Goal: Information Seeking & Learning: Learn about a topic

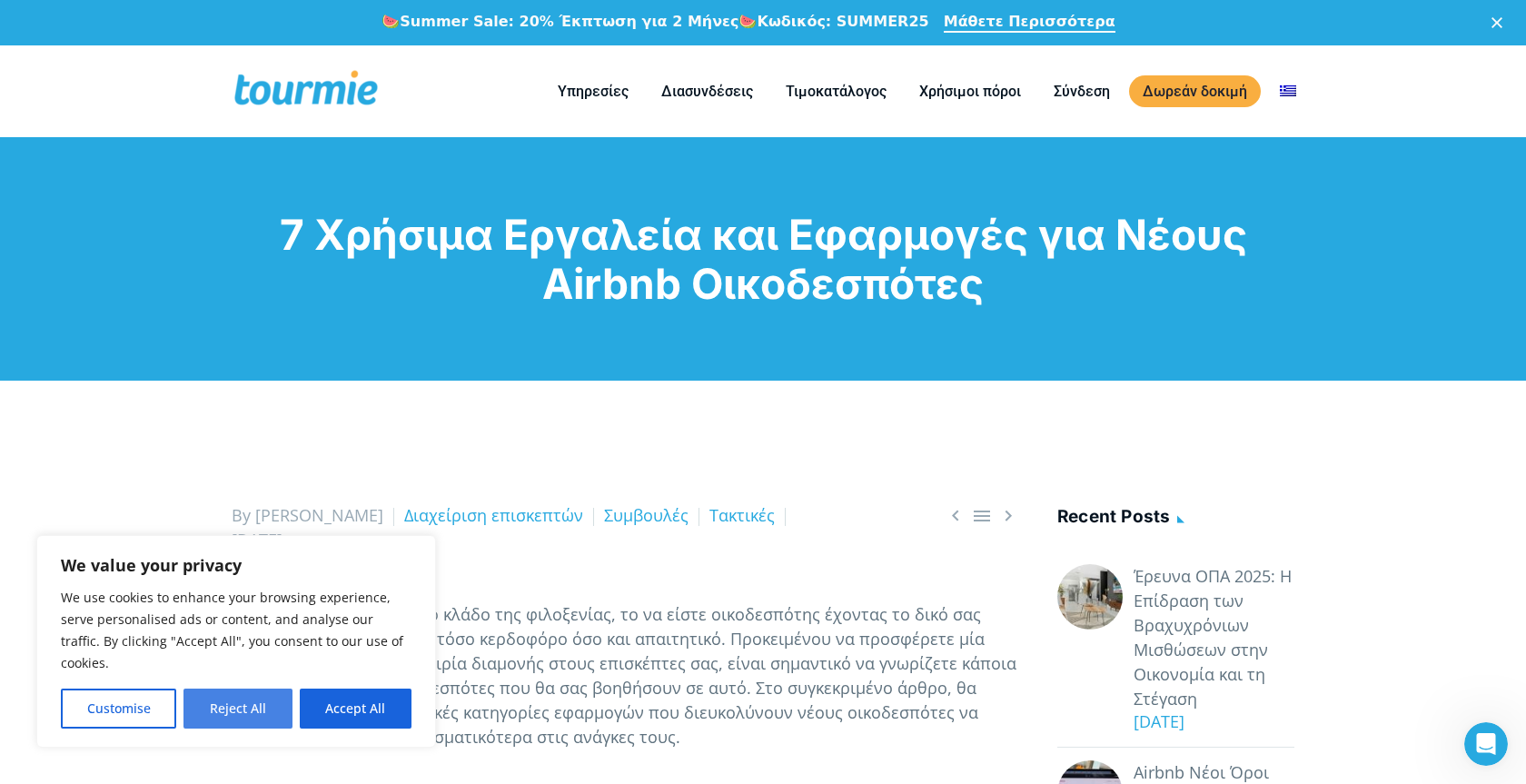
click at [243, 712] on button "Reject All" at bounding box center [237, 709] width 108 height 40
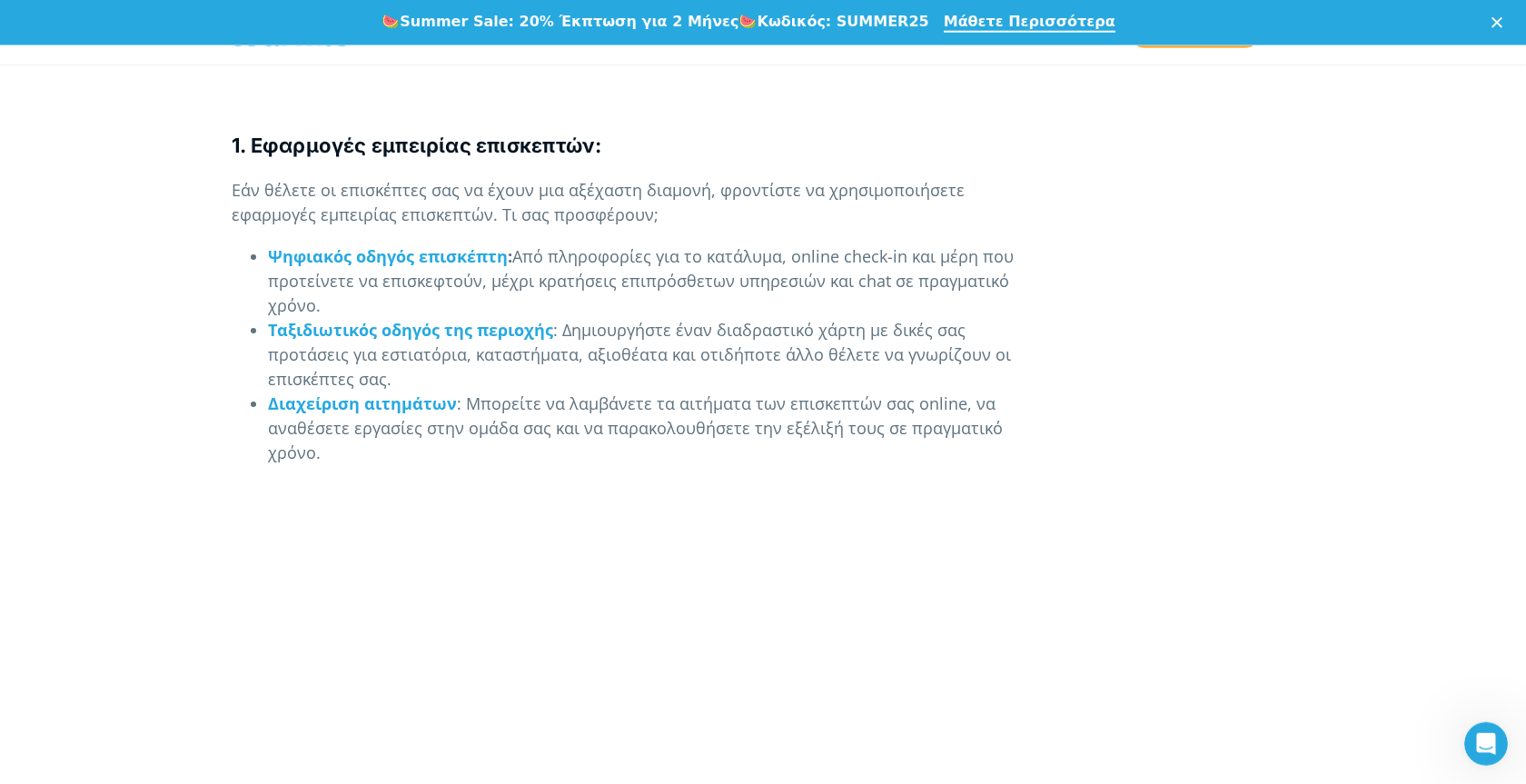
scroll to position [1668, 0]
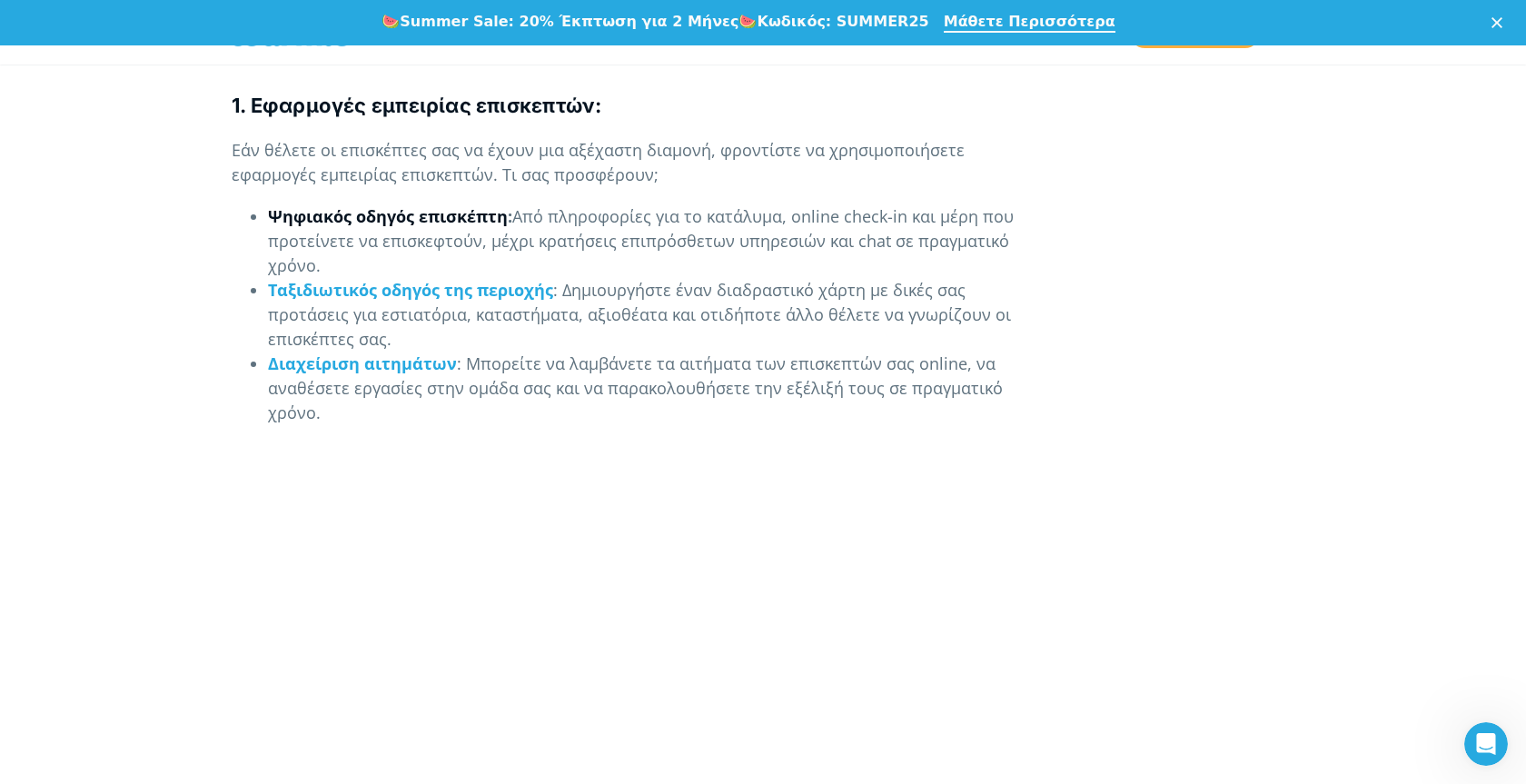
click at [412, 219] on link "Ψηφιακός οδηγός επισκέπτη" at bounding box center [387, 216] width 240 height 22
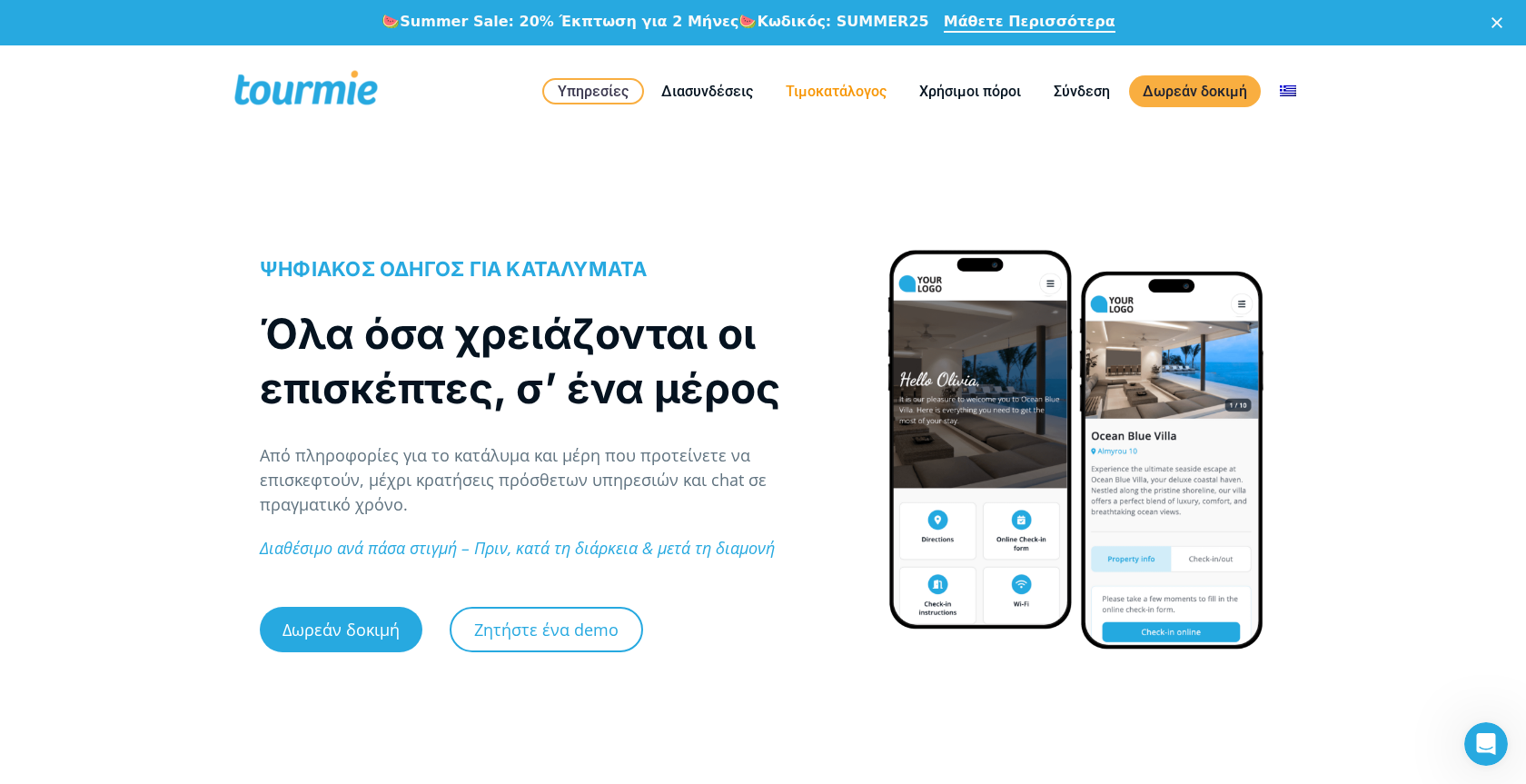
click at [818, 93] on link "Τιμοκατάλογος" at bounding box center [836, 91] width 128 height 23
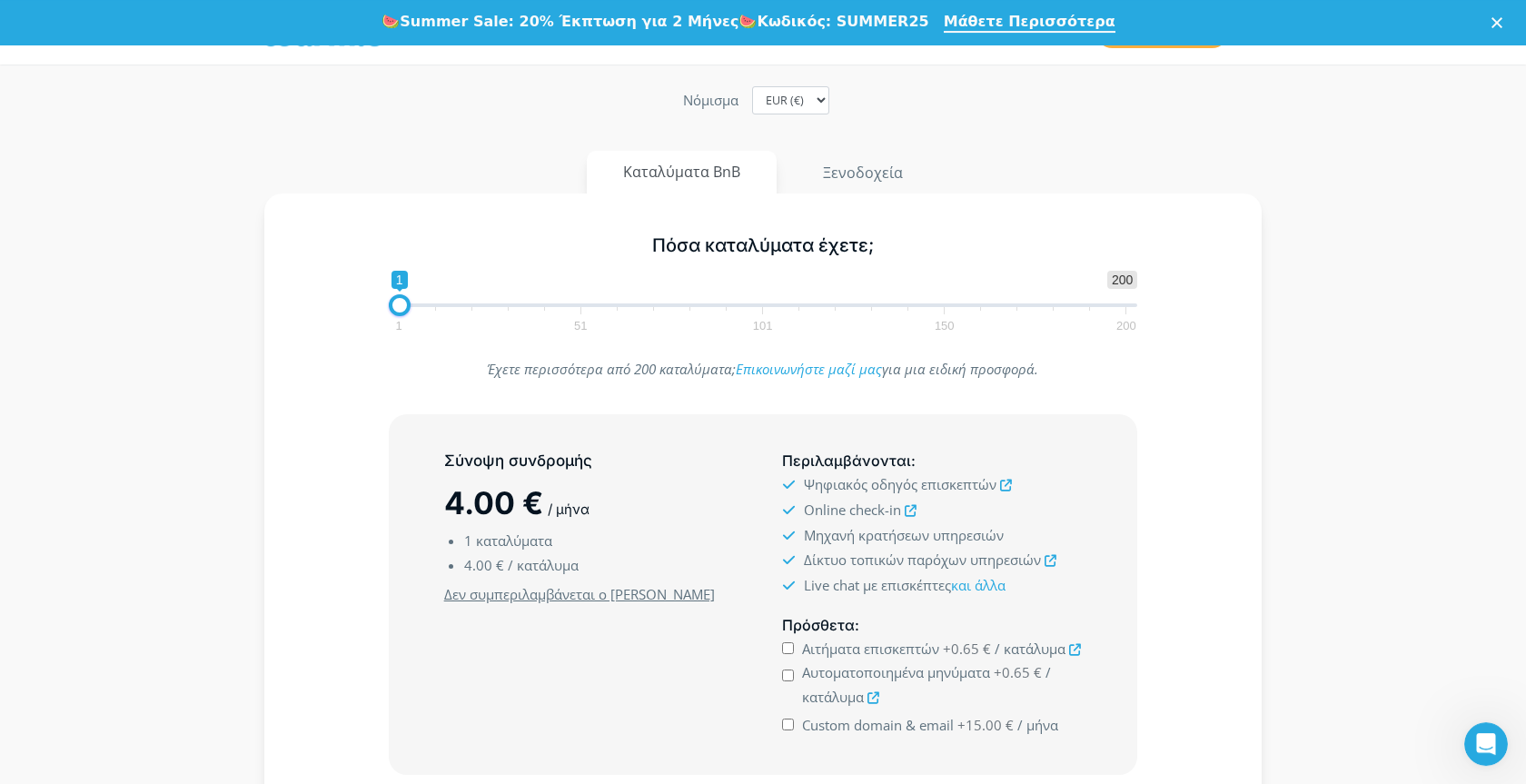
scroll to position [185, 0]
click at [437, 305] on span "1 51 101 150 200" at bounding box center [763, 316] width 727 height 23
drag, startPoint x: 425, startPoint y: 300, endPoint x: 460, endPoint y: 300, distance: 35.0
click at [460, 300] on span at bounding box center [458, 303] width 22 height 22
type input "1"
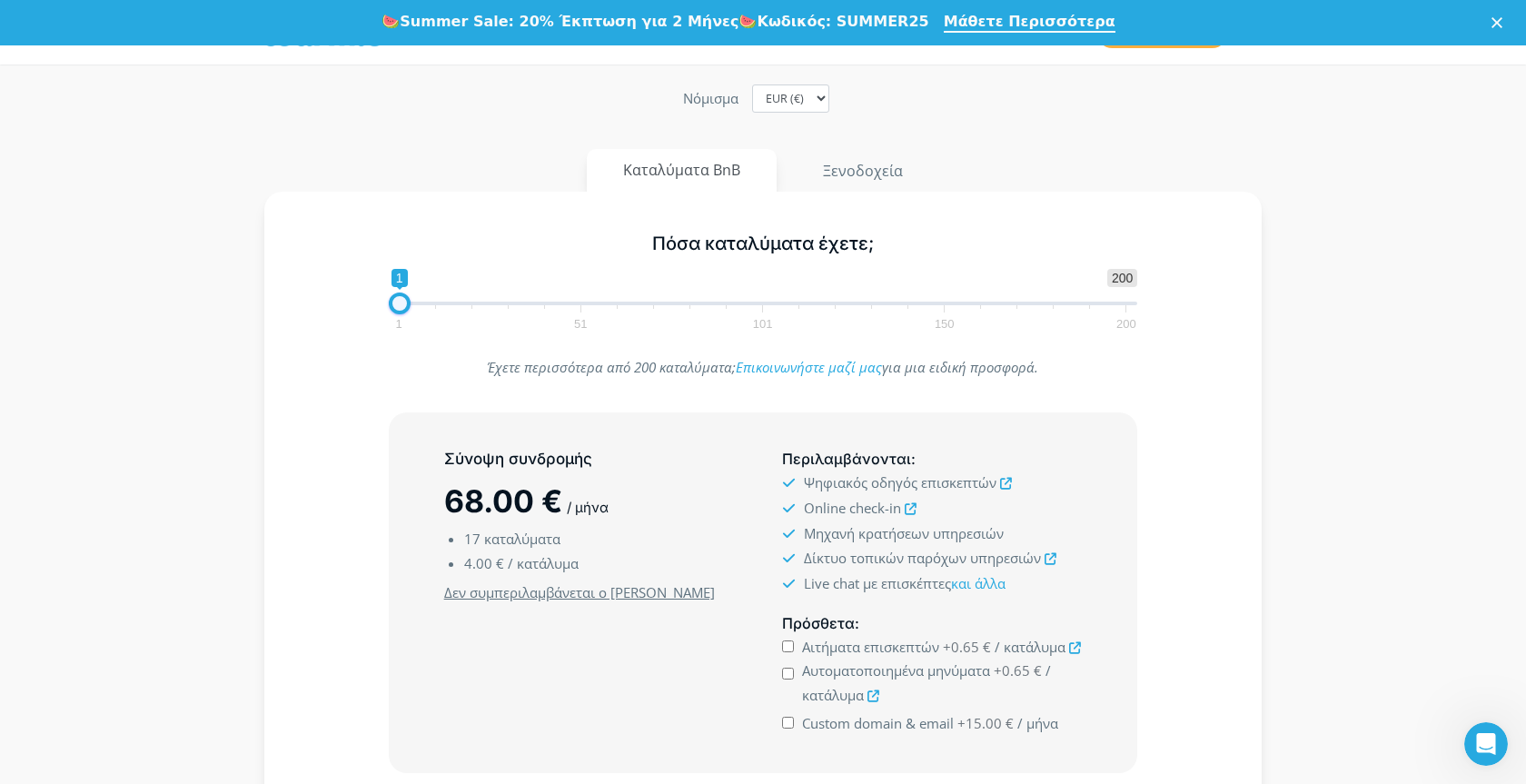
drag, startPoint x: 460, startPoint y: 300, endPoint x: 337, endPoint y: 299, distance: 123.0
click at [337, 299] on div "Πόσα καταλύματα έχετε; 1 200 0 0 1 1 51 101 150 200 1" at bounding box center [763, 277] width 945 height 118
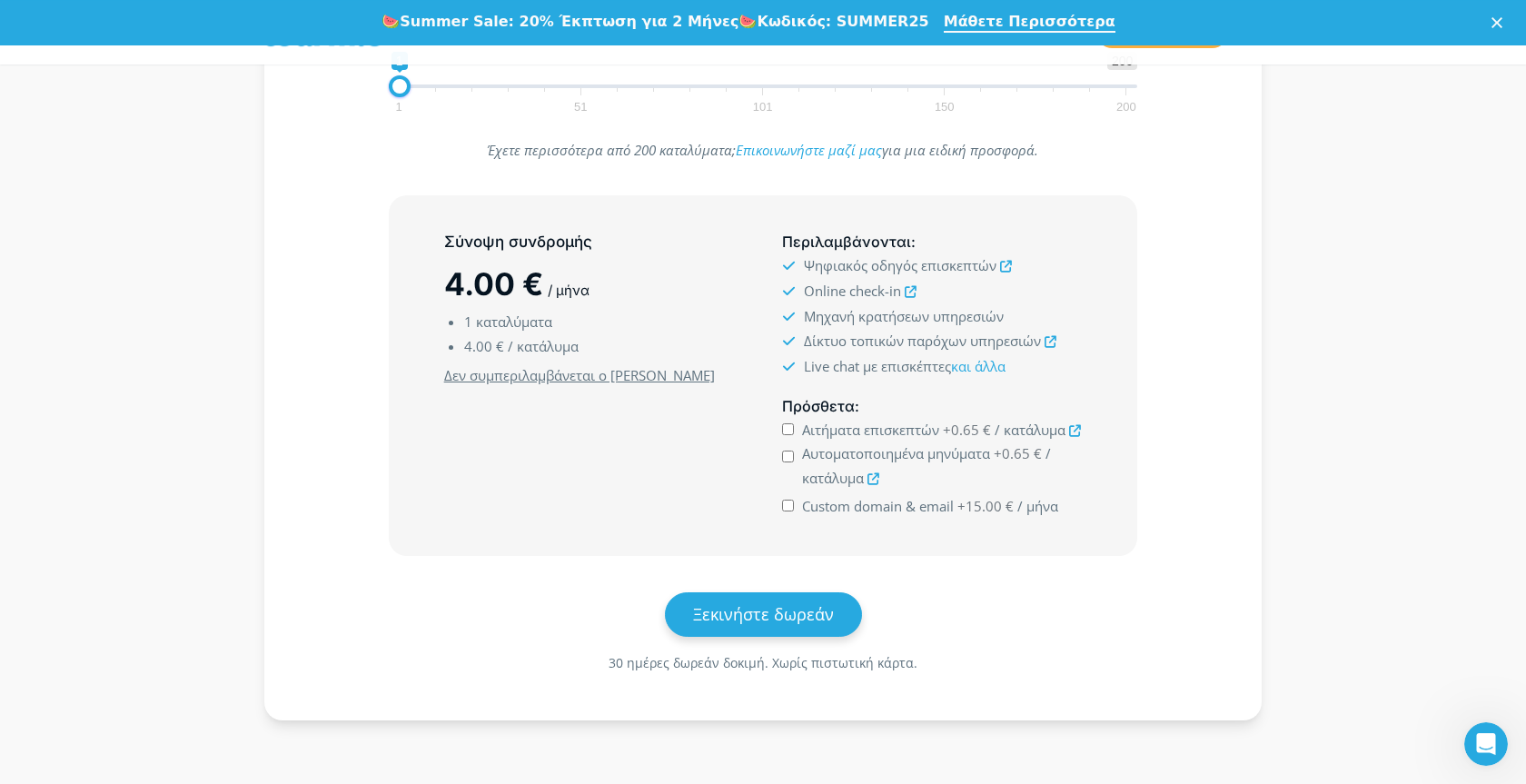
scroll to position [370, 0]
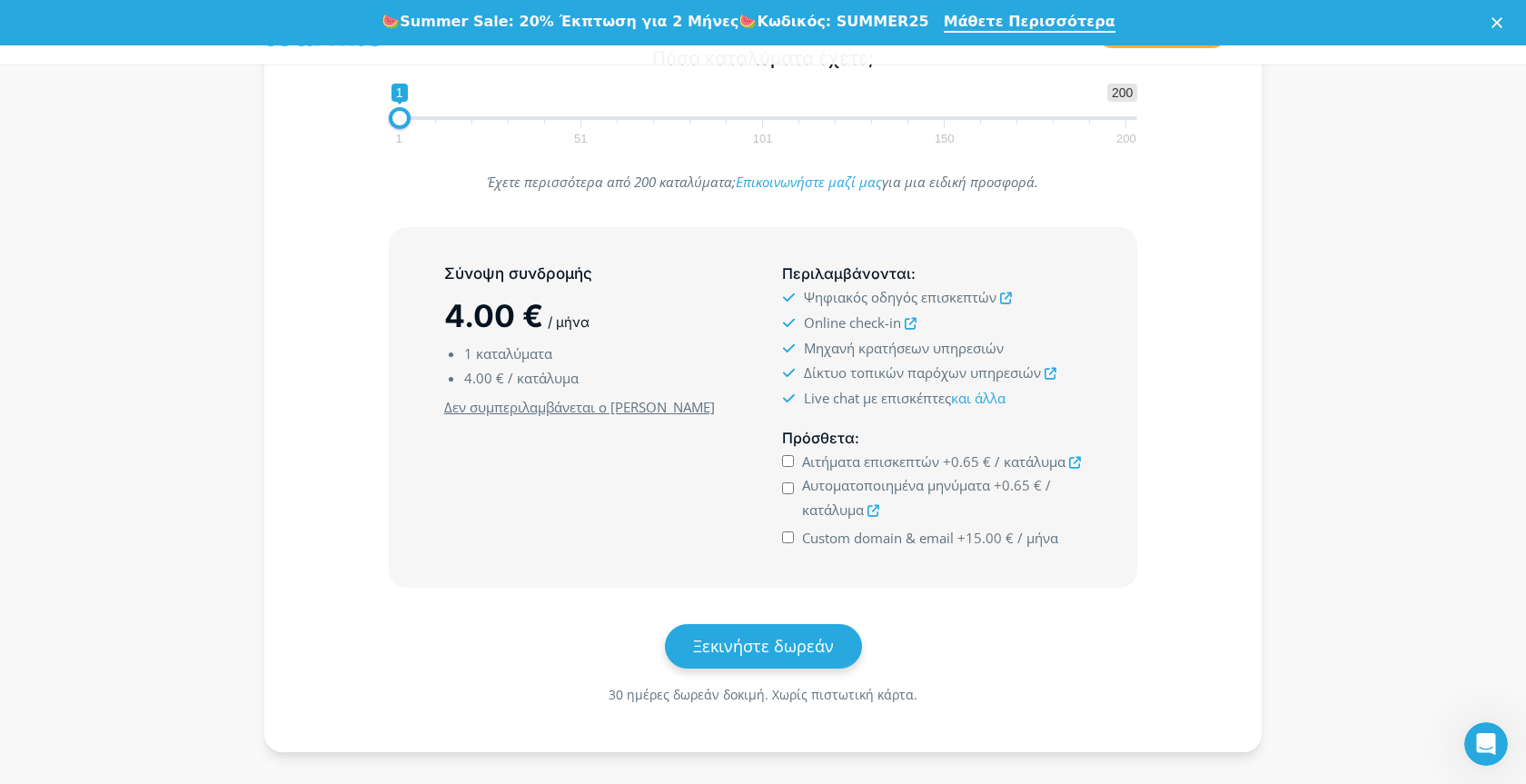
click at [1004, 295] on icon at bounding box center [1006, 298] width 12 height 12
click at [1050, 372] on icon at bounding box center [1051, 373] width 12 height 12
click at [987, 399] on link "και άλλα" at bounding box center [978, 398] width 55 height 19
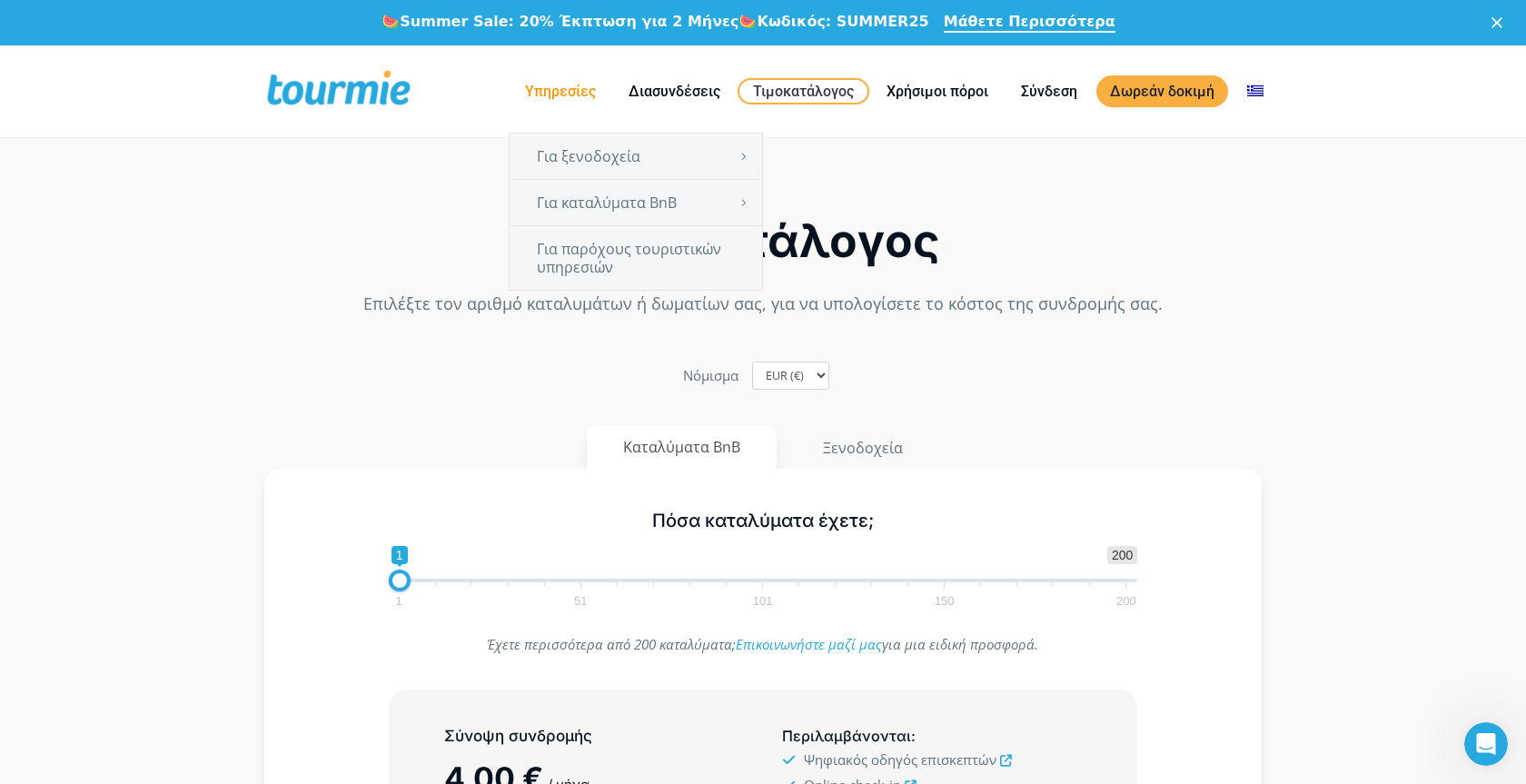
click at [557, 97] on link "Υπηρεσίες" at bounding box center [561, 91] width 98 height 23
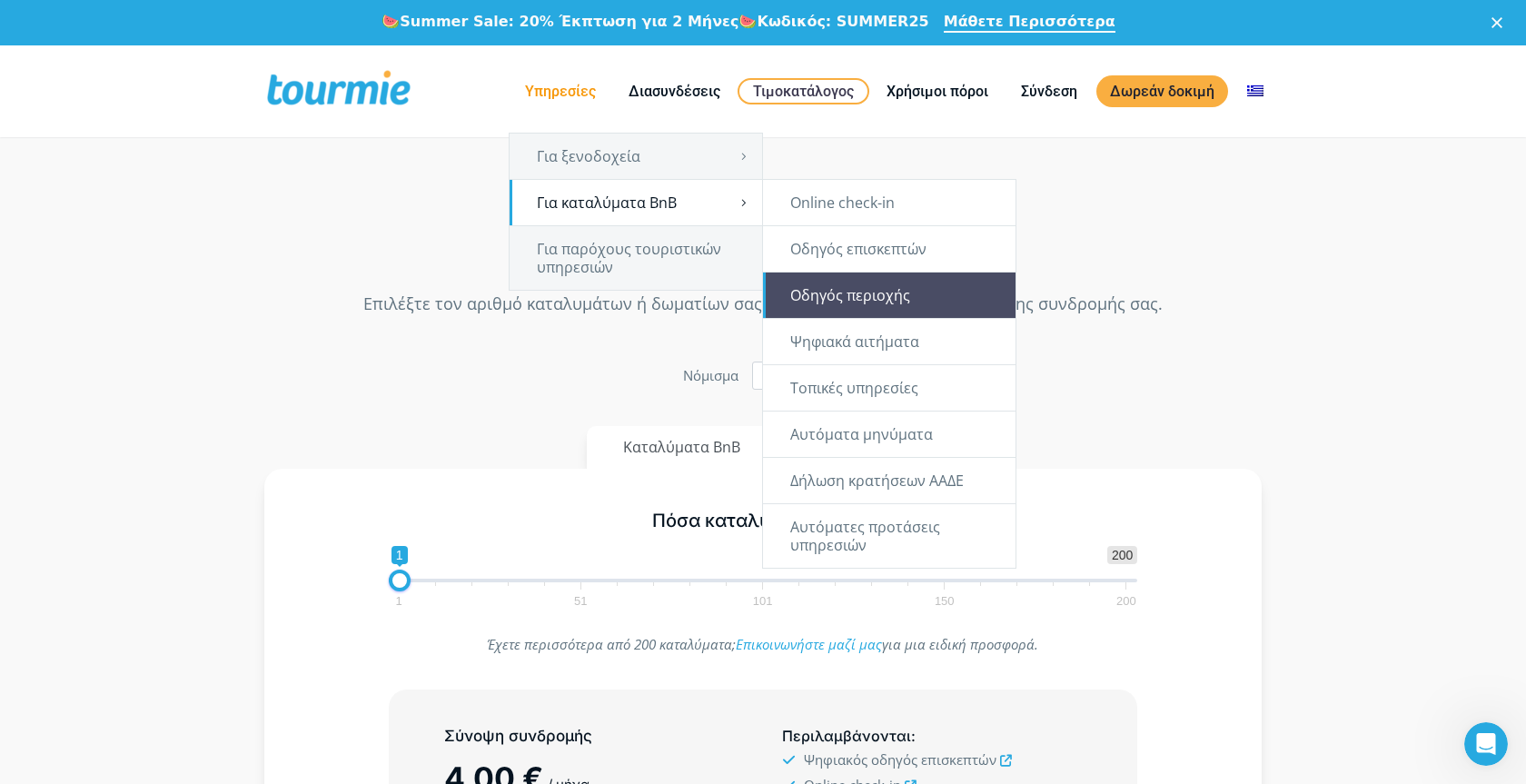
click at [859, 290] on link "Οδηγός περιοχής" at bounding box center [890, 295] width 253 height 45
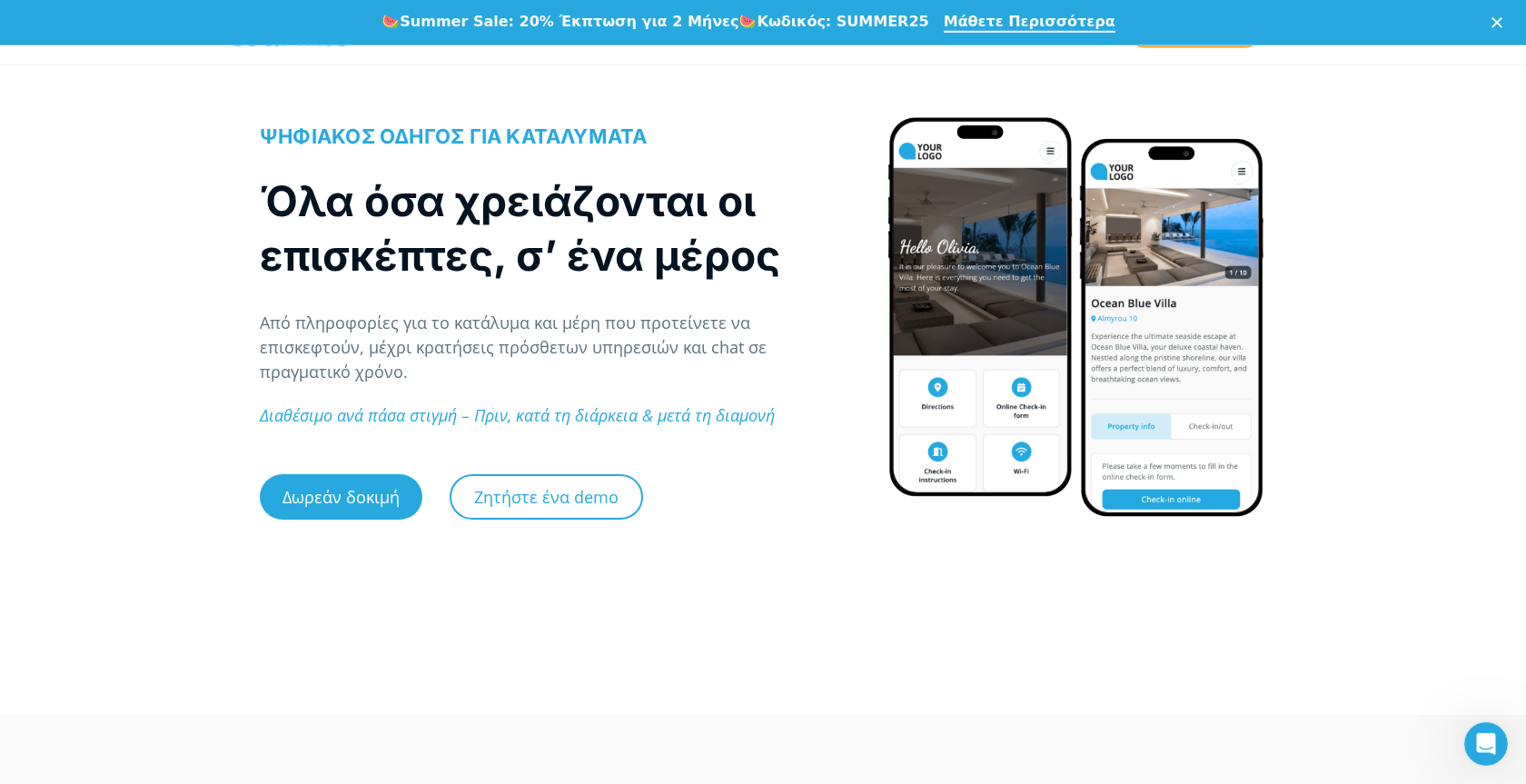
scroll to position [185, 0]
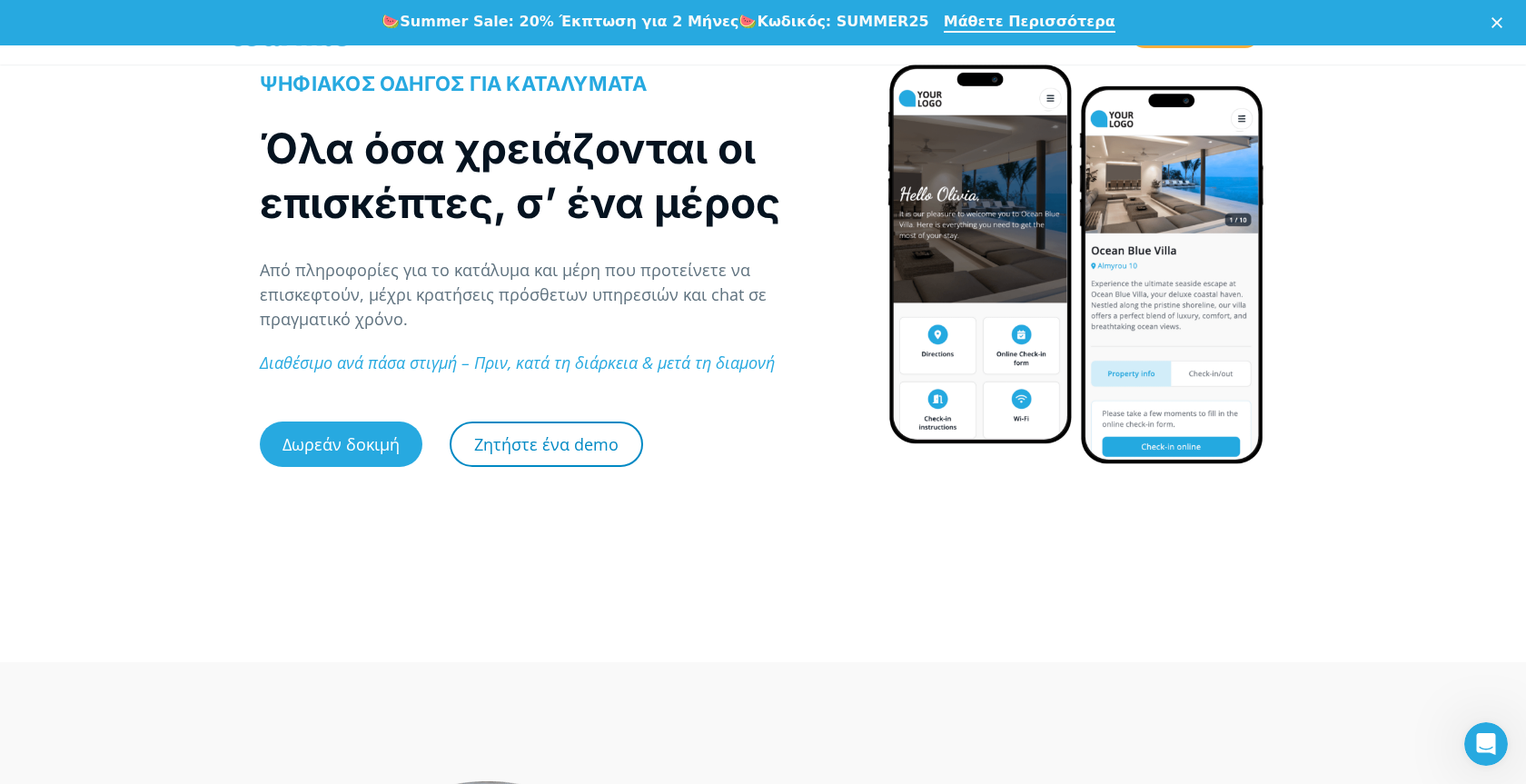
click at [567, 446] on link "Ζητήστε ένα demo" at bounding box center [546, 444] width 193 height 45
click at [557, 446] on link "Ζητήστε ένα demo" at bounding box center [546, 444] width 193 height 45
click at [1060, 549] on div at bounding box center [1076, 281] width 379 height 550
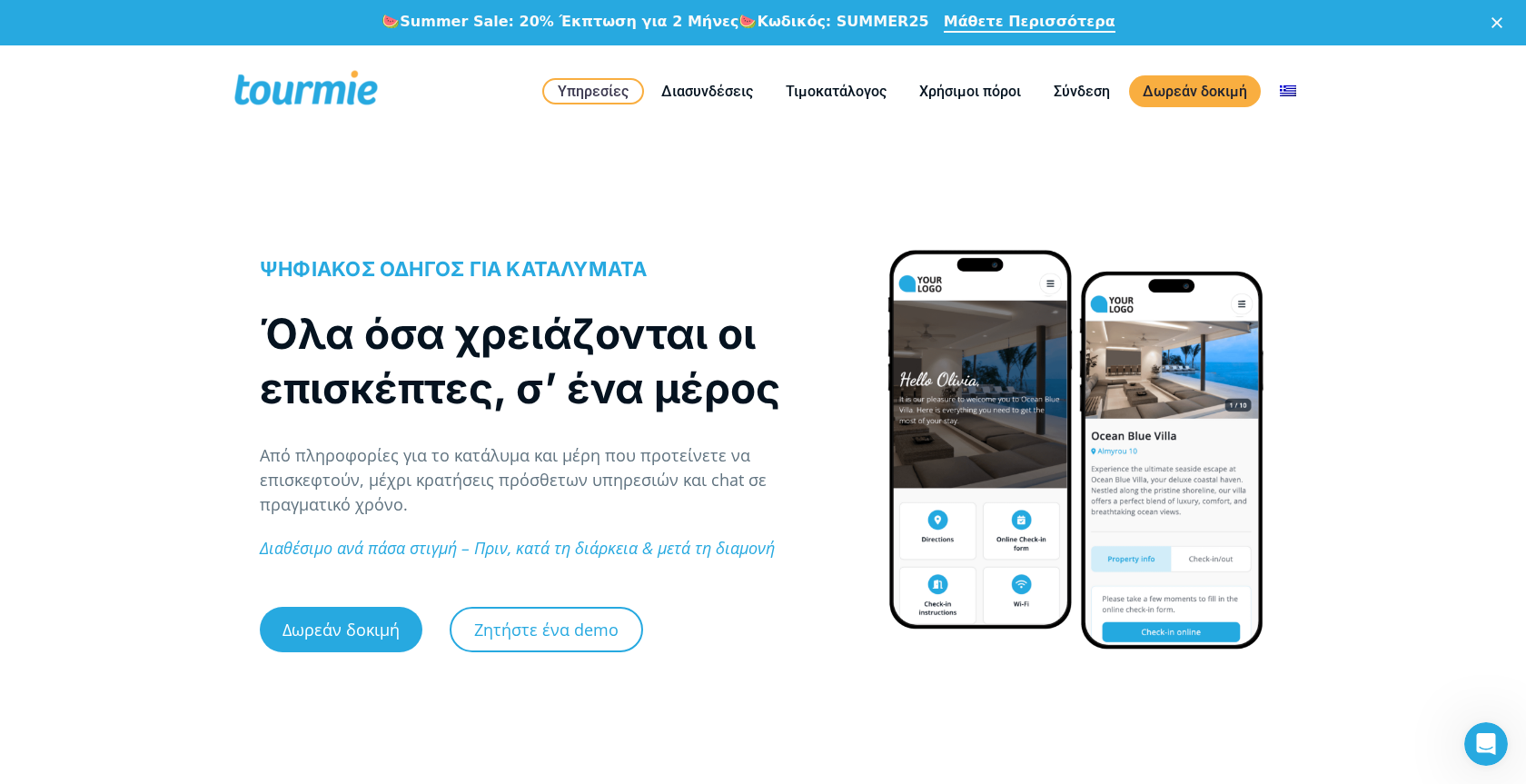
click at [975, 552] on div at bounding box center [1076, 449] width 379 height 403
click at [702, 89] on link "Διασυνδέσεις" at bounding box center [707, 91] width 119 height 23
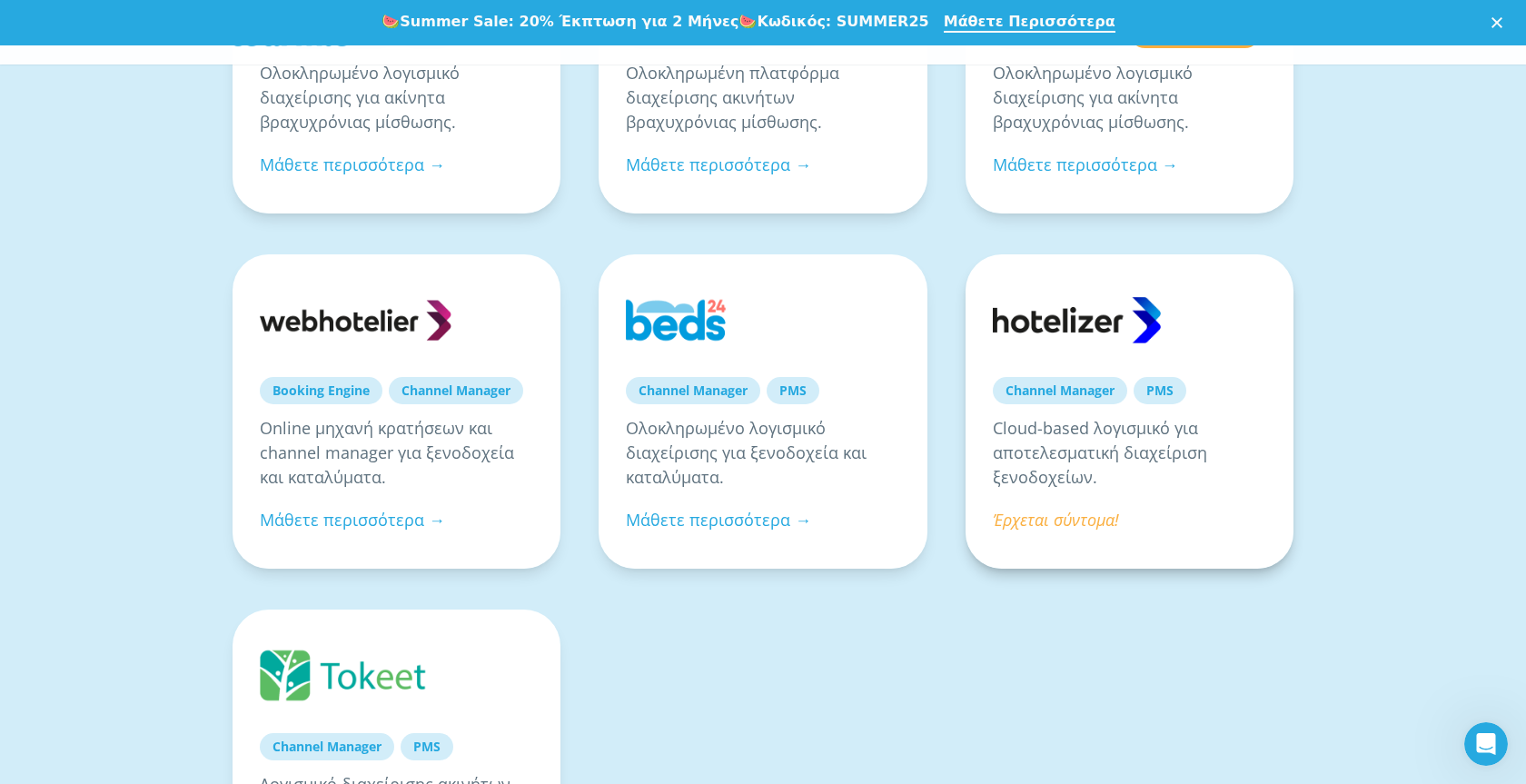
scroll to position [1019, 0]
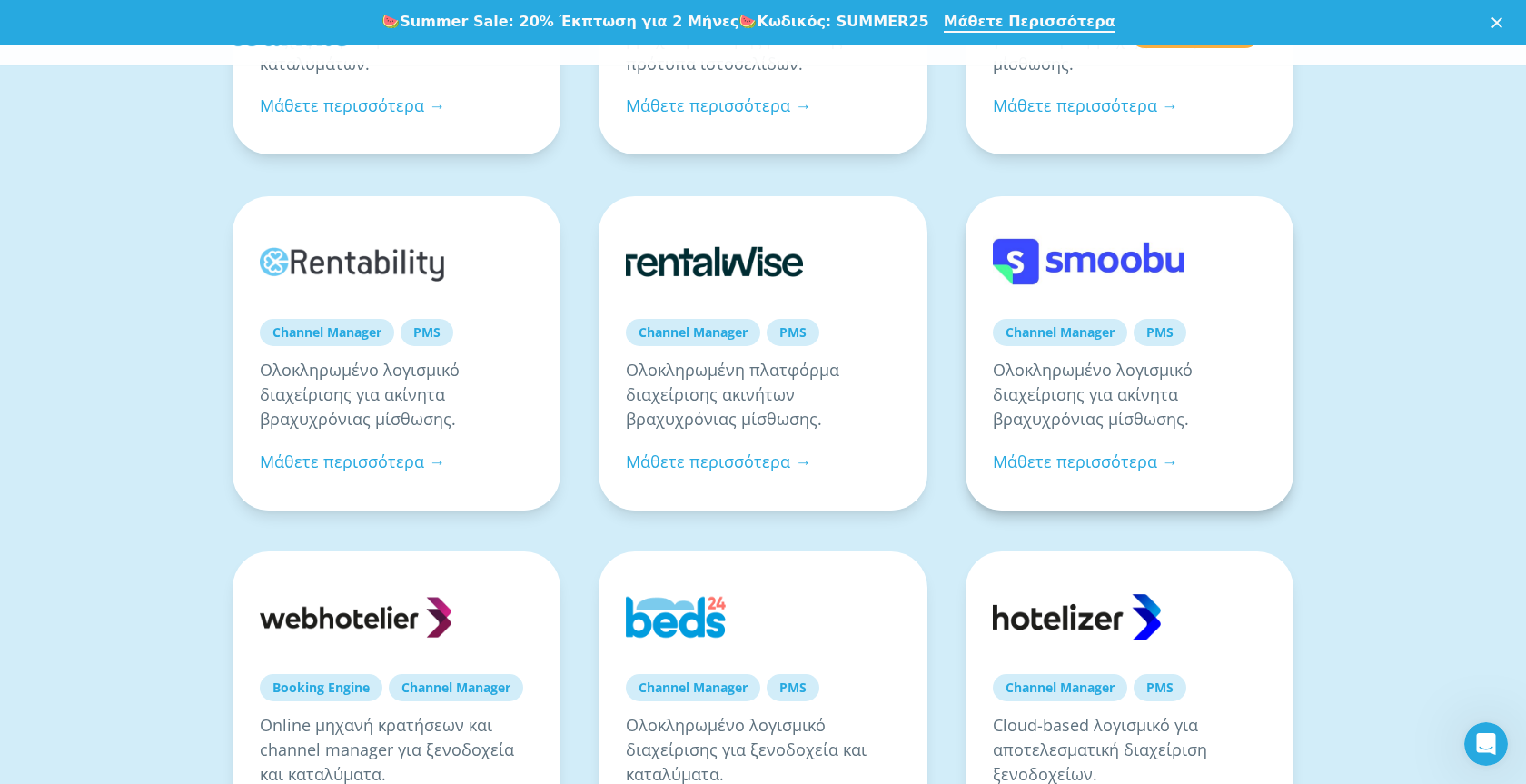
click at [1098, 253] on link at bounding box center [1089, 262] width 192 height 76
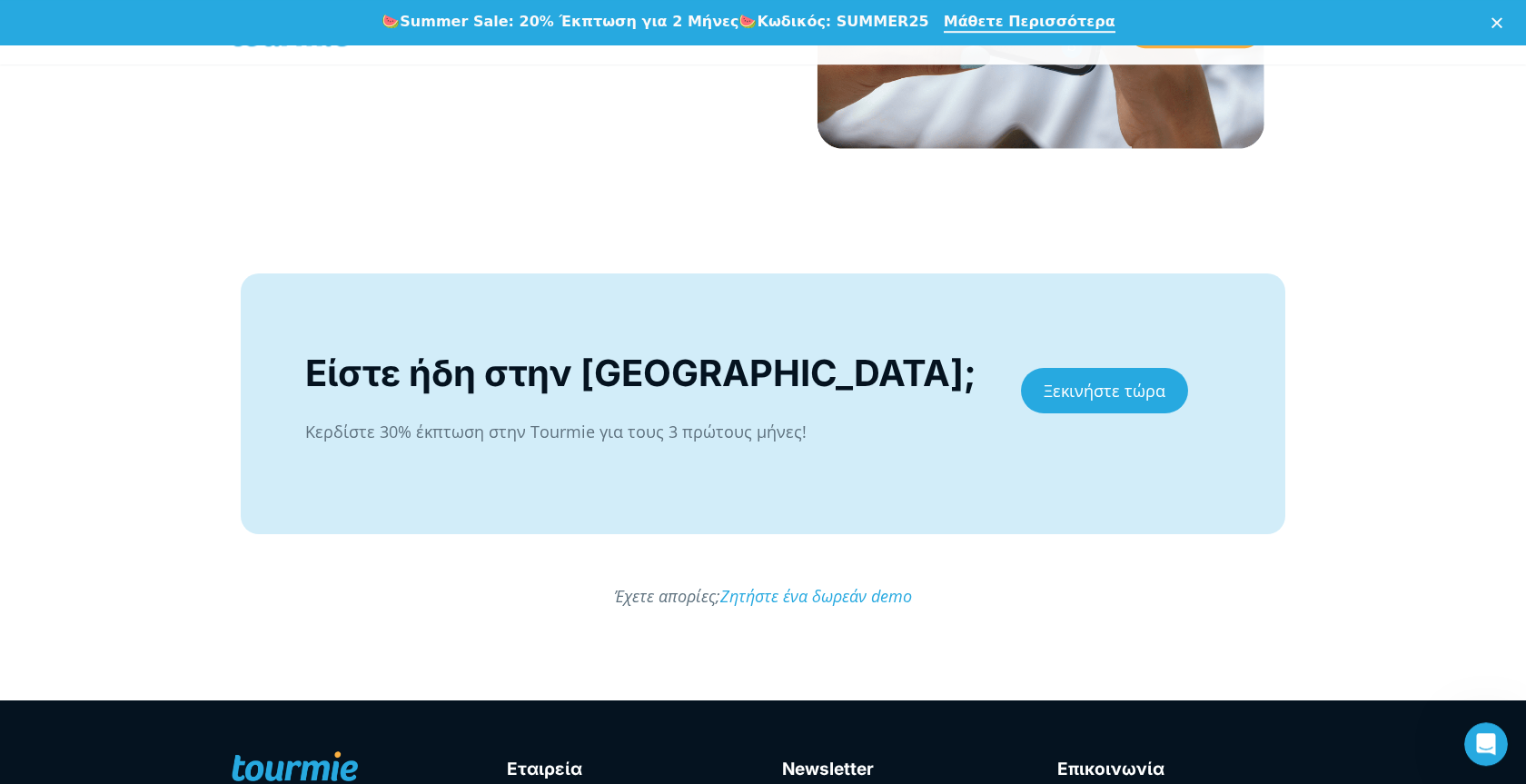
scroll to position [3335, 0]
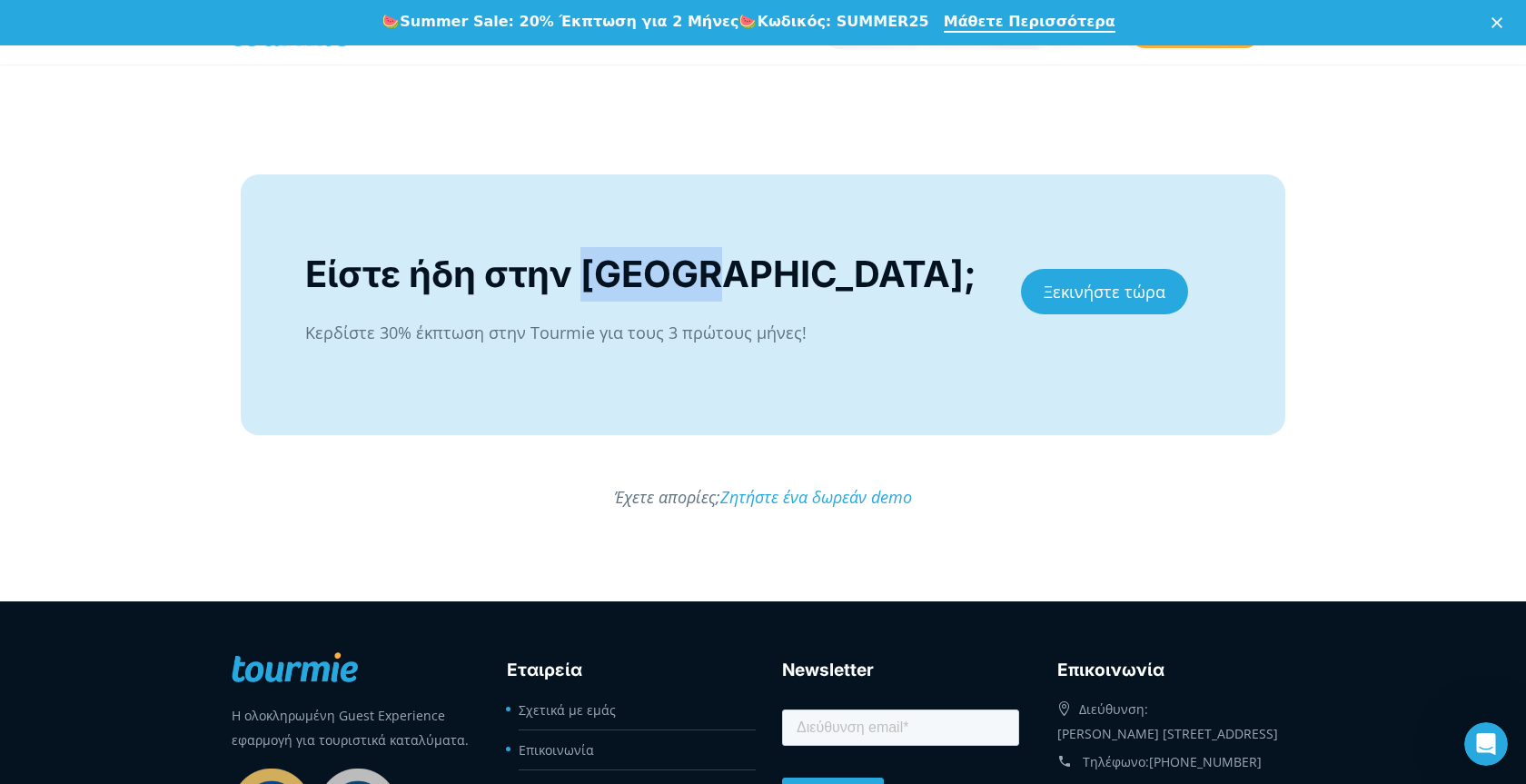
drag, startPoint x: 583, startPoint y: 274, endPoint x: 723, endPoint y: 279, distance: 140.1
click at [723, 279] on div "Είστε ήδη στην [GEOGRAPHIC_DATA];" at bounding box center [643, 274] width 677 height 55
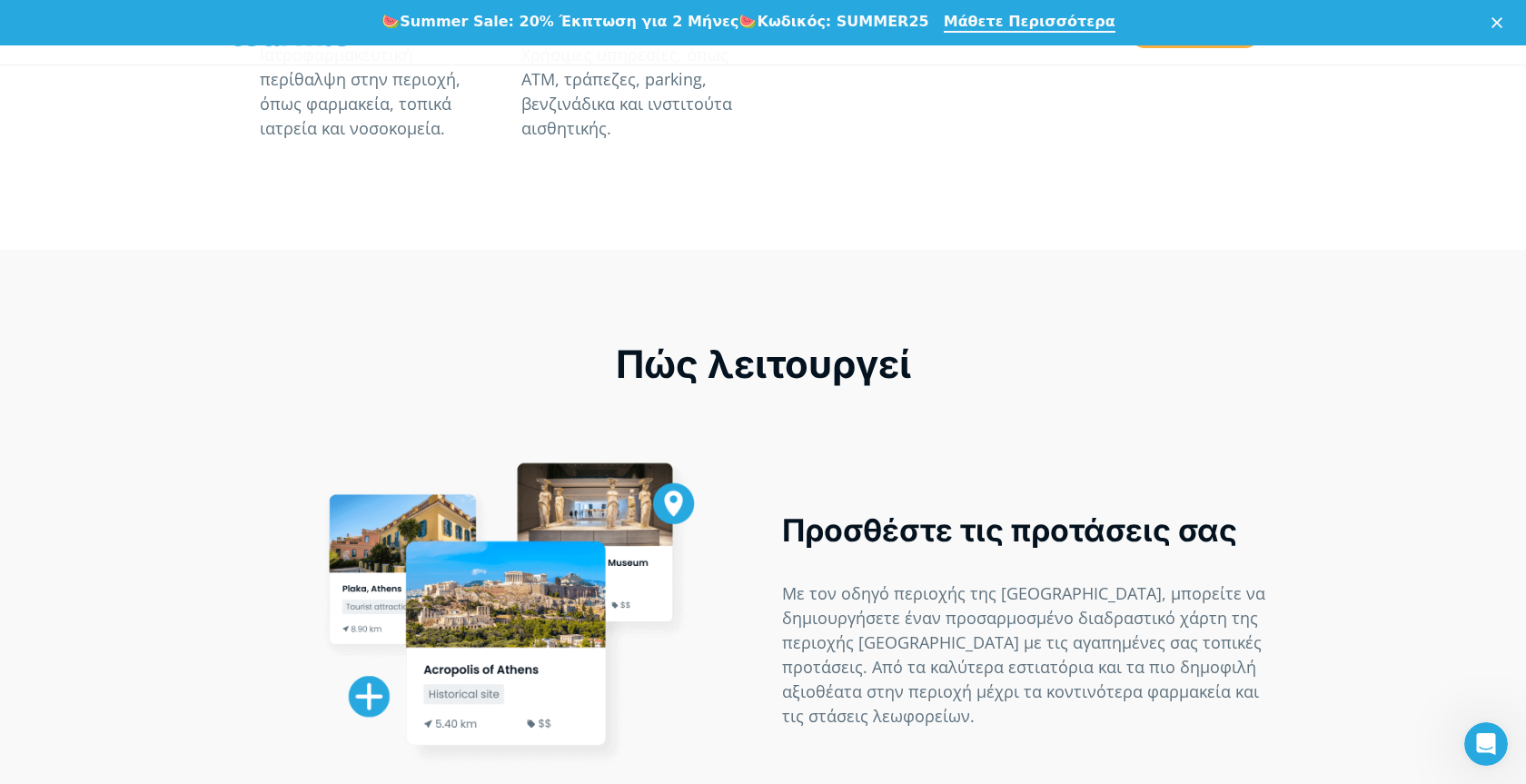
scroll to position [1760, 0]
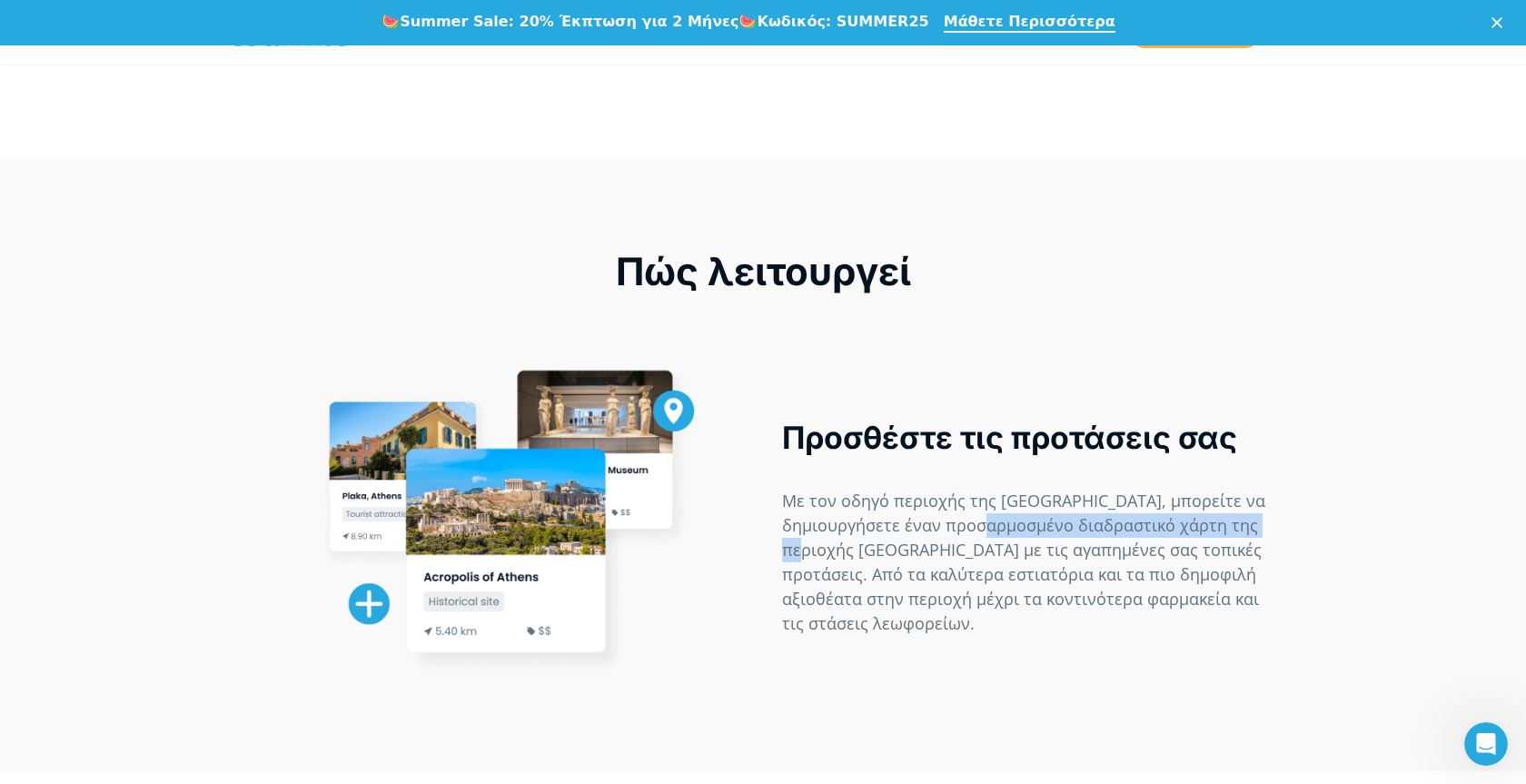
drag, startPoint x: 1074, startPoint y: 399, endPoint x: 883, endPoint y: 425, distance: 192.8
click at [883, 489] on p "Με τον οδηγό περιοχής της [GEOGRAPHIC_DATA], μπορείτε να δημιουργήσετε έναν προ…" at bounding box center [1024, 563] width 484 height 147
